Goal: Task Accomplishment & Management: Use online tool/utility

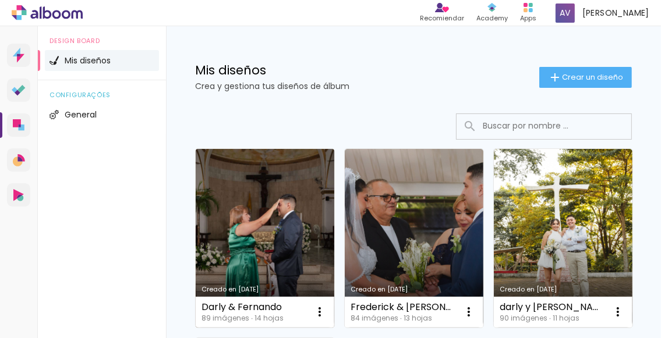
click at [278, 211] on link "Creado en [DATE]" at bounding box center [265, 238] width 139 height 179
click at [283, 213] on link "Creado en [DATE]" at bounding box center [265, 238] width 139 height 179
